Goal: Check status: Check status

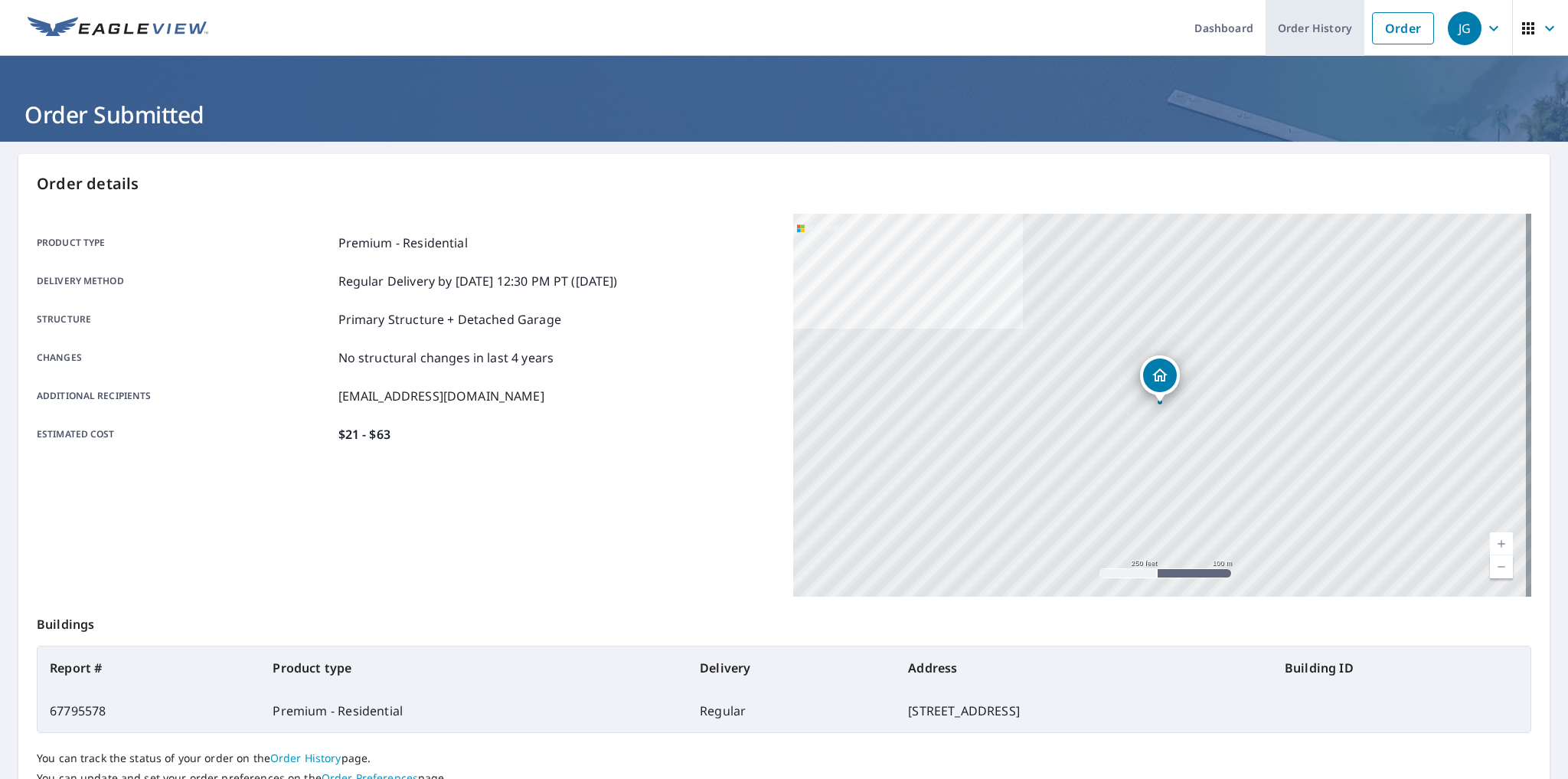
click at [1312, 25] on link "Order History" at bounding box center [1315, 28] width 99 height 56
